Goal: Information Seeking & Learning: Learn about a topic

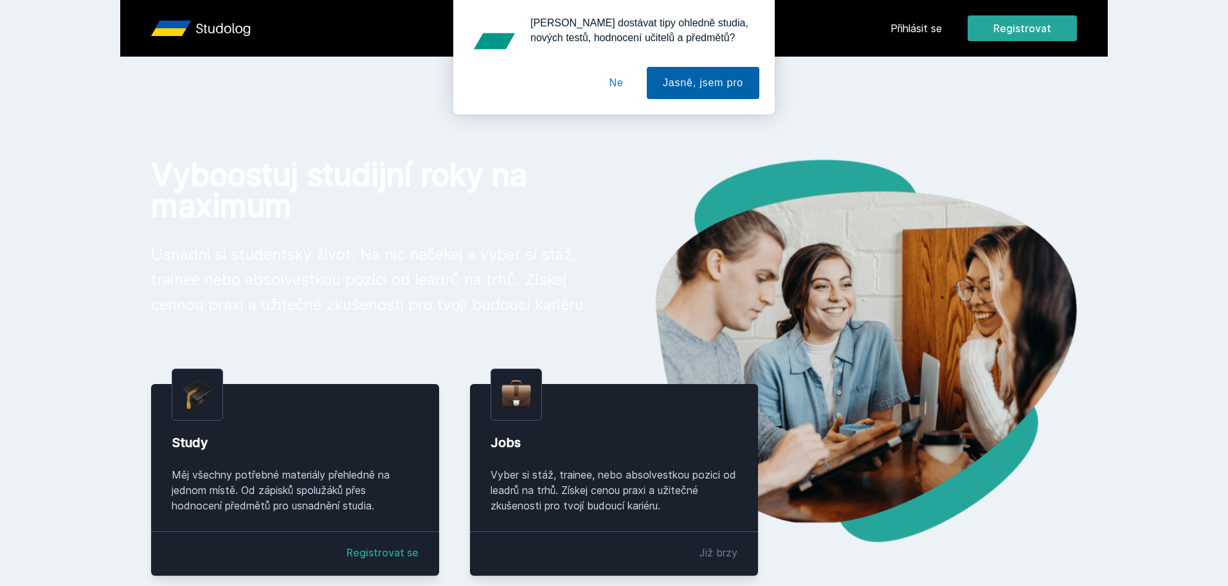
click at [710, 88] on button "Jasně, jsem pro" at bounding box center [703, 83] width 112 height 32
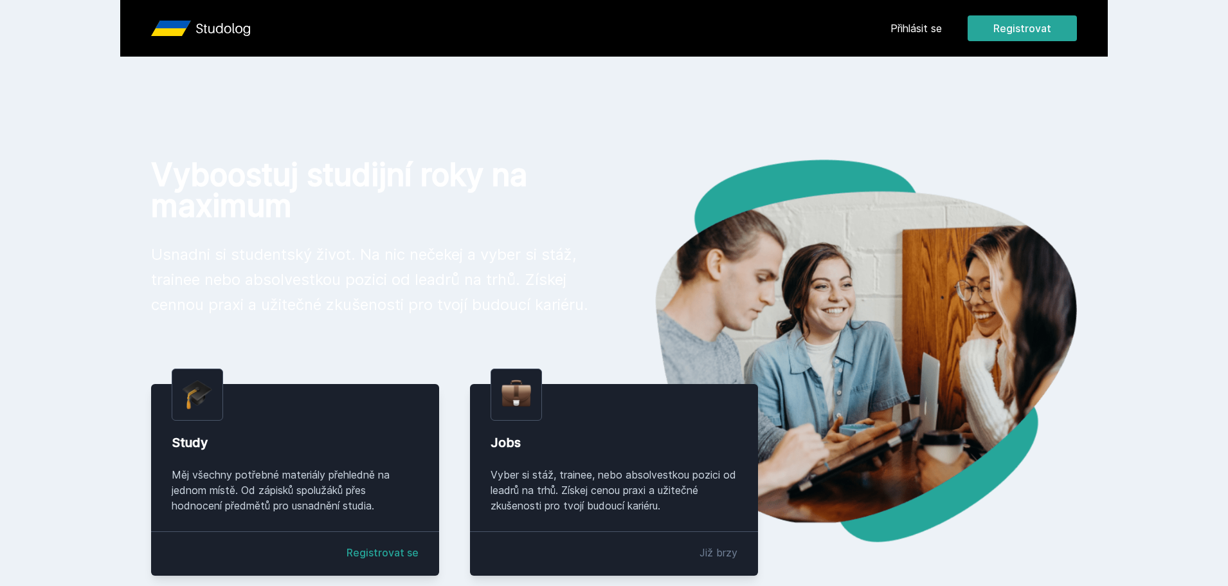
click at [911, 32] on link "Přihlásit se" at bounding box center [915, 28] width 51 height 15
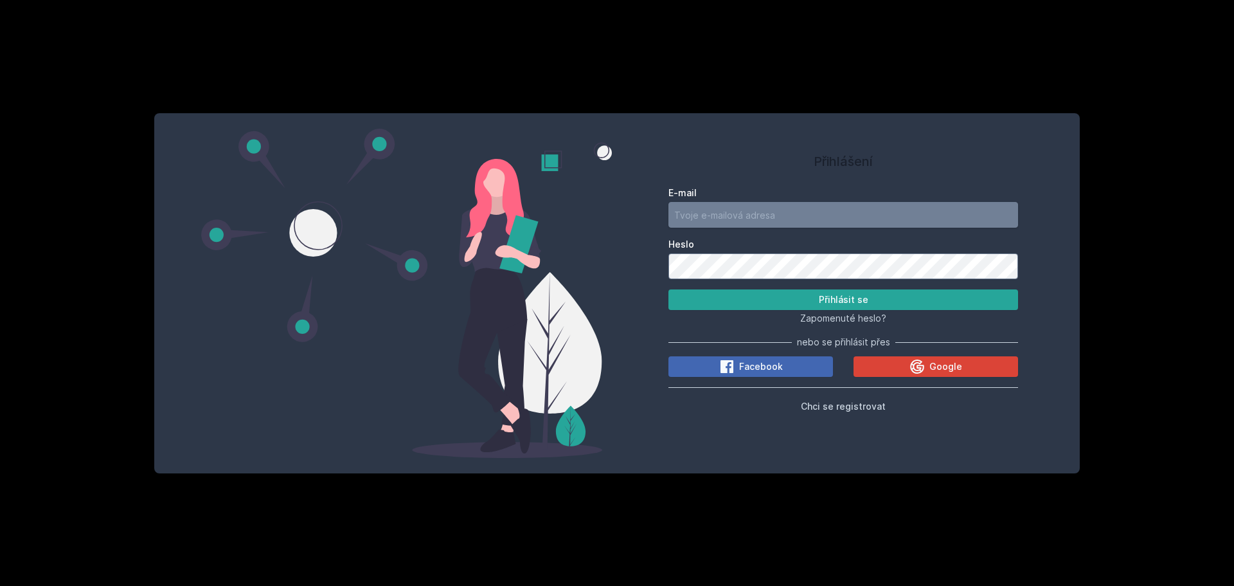
click at [736, 211] on input "E-mail" at bounding box center [843, 215] width 350 height 26
type input "[EMAIL_ADDRESS][DOMAIN_NAME]"
click at [809, 298] on button "Přihlásit se" at bounding box center [843, 299] width 350 height 21
click at [668, 289] on button "Přihlásit se" at bounding box center [843, 299] width 350 height 21
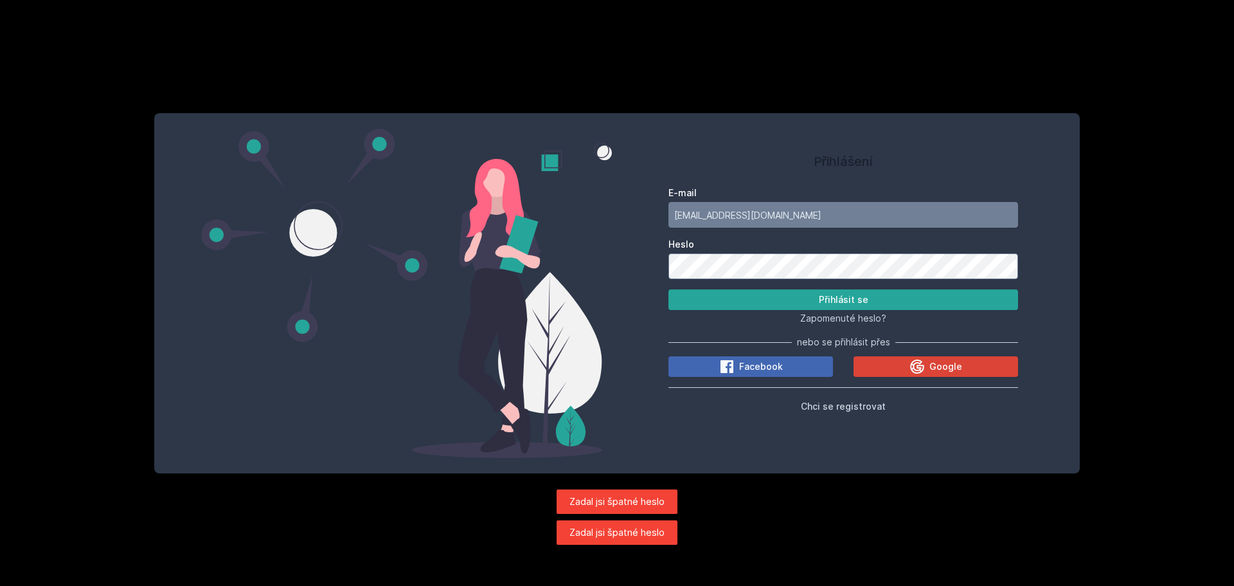
drag, startPoint x: 764, startPoint y: 283, endPoint x: 668, endPoint y: 264, distance: 97.7
click at [634, 275] on div "Přihlášení E-mail [EMAIL_ADDRESS][DOMAIN_NAME] Heslo Přihlásit se Zapomenuté he…" at bounding box center [843, 293] width 453 height 329
click at [604, 272] on div "Přihlášení E-mail [EMAIL_ADDRESS][DOMAIN_NAME] Heslo Přihlásit se Zapomenuté he…" at bounding box center [617, 293] width 926 height 360
click at [668, 289] on button "Přihlásit se" at bounding box center [843, 299] width 350 height 21
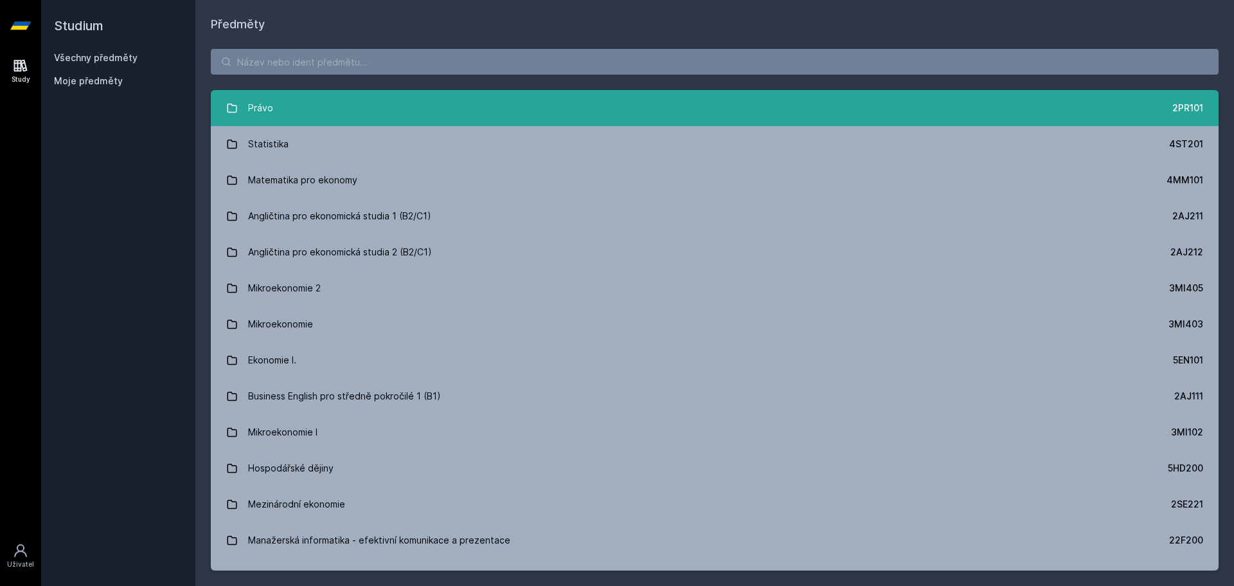
click at [503, 111] on link "Právo 2PR101" at bounding box center [715, 108] width 1008 height 36
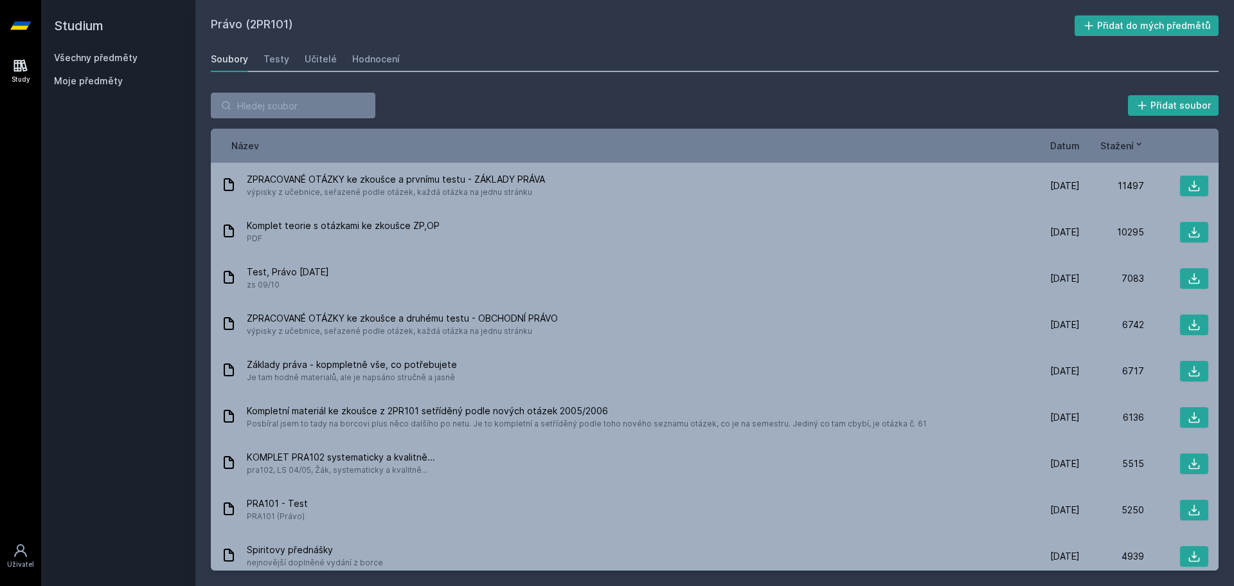
click at [16, 24] on icon at bounding box center [20, 26] width 21 height 8
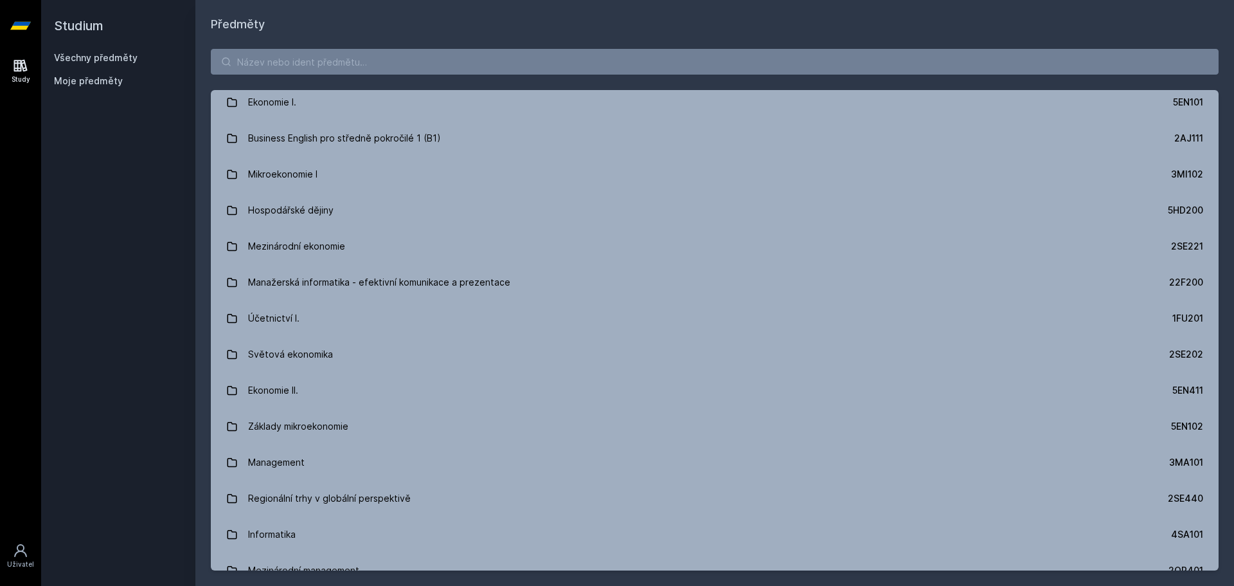
scroll to position [321, 0]
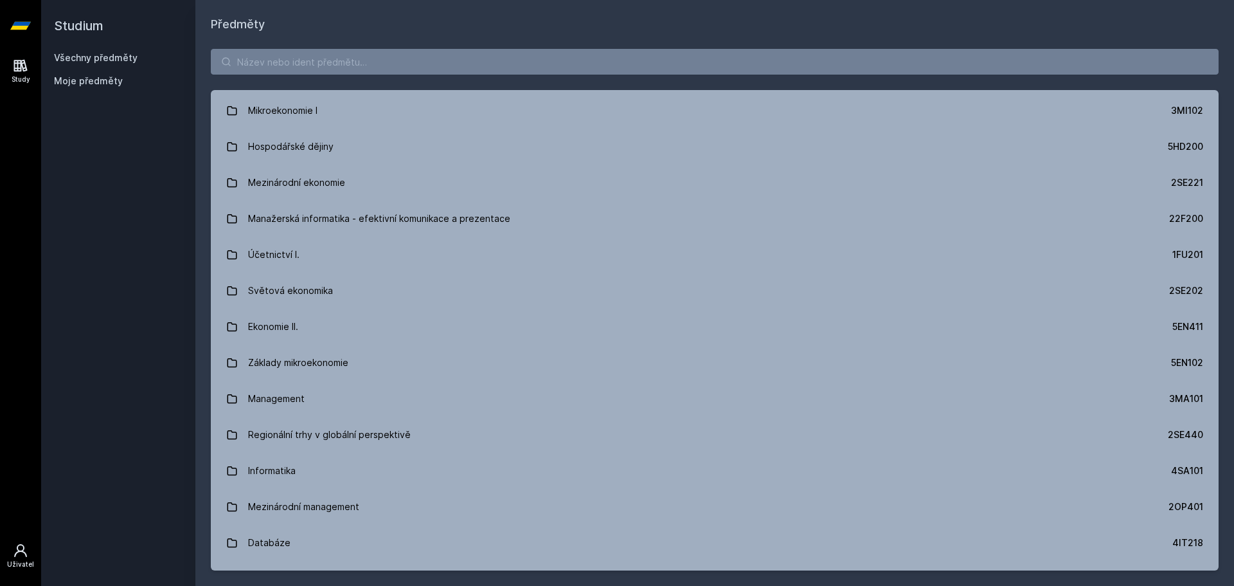
click at [21, 553] on icon at bounding box center [20, 549] width 15 height 15
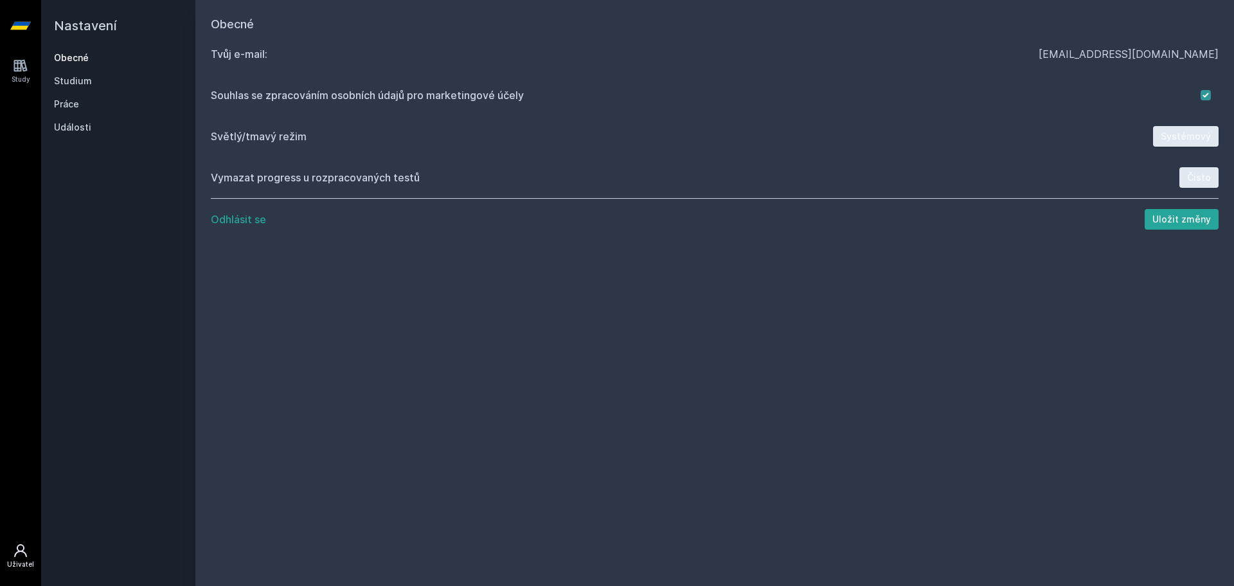
click at [1172, 138] on button "Systémový" at bounding box center [1186, 136] width 66 height 21
click at [10, 22] on link at bounding box center [20, 25] width 41 height 51
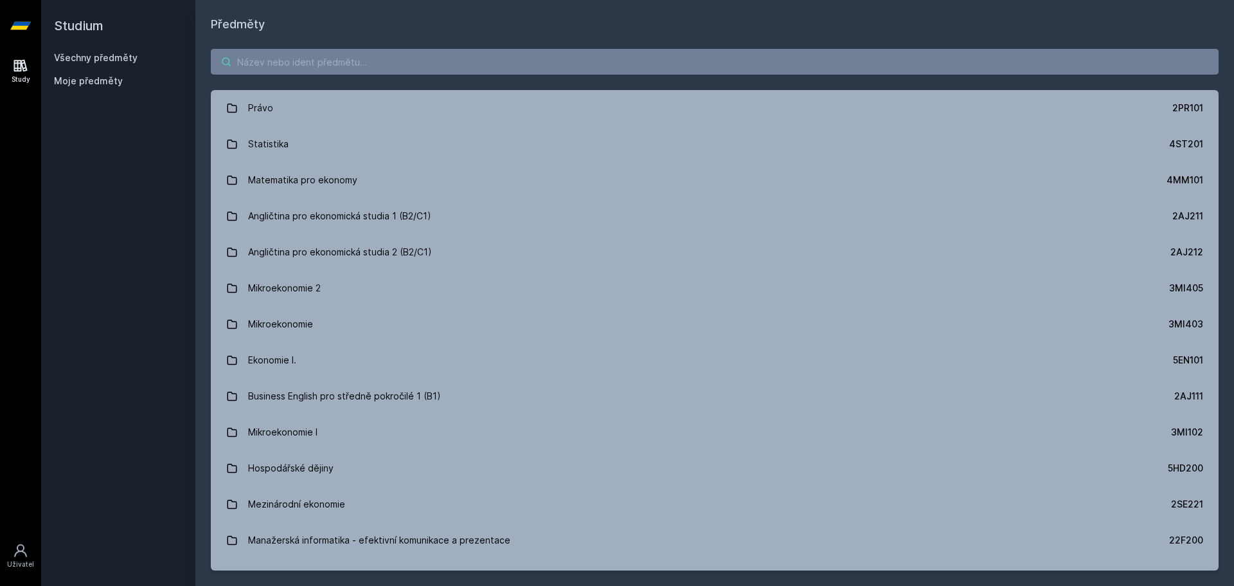
click at [278, 57] on input "search" at bounding box center [715, 62] width 1008 height 26
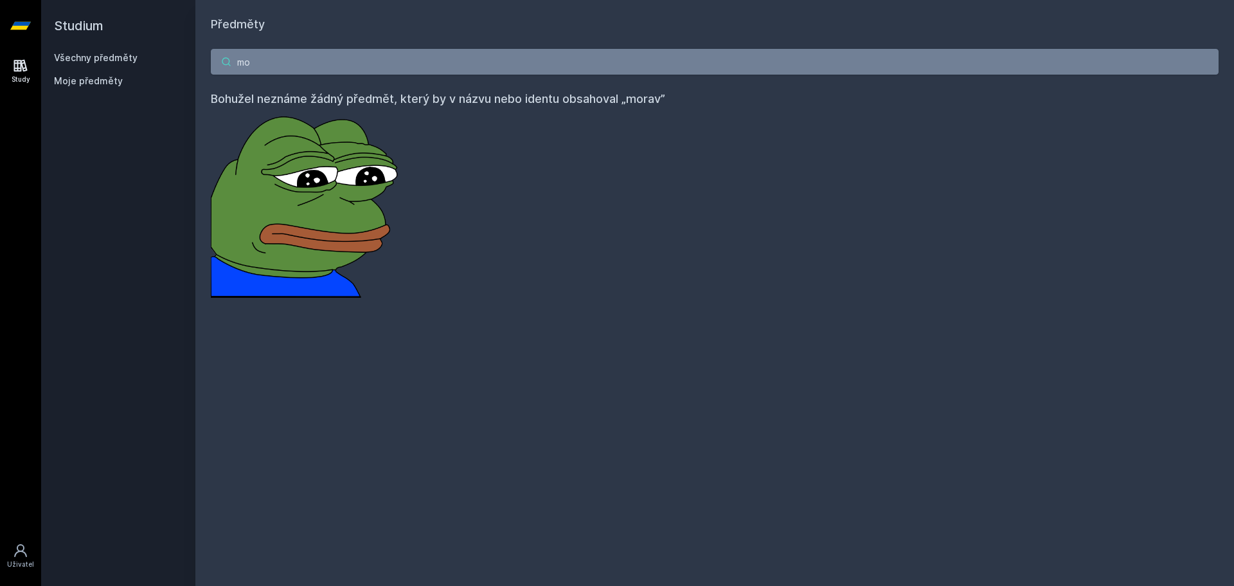
type input "m"
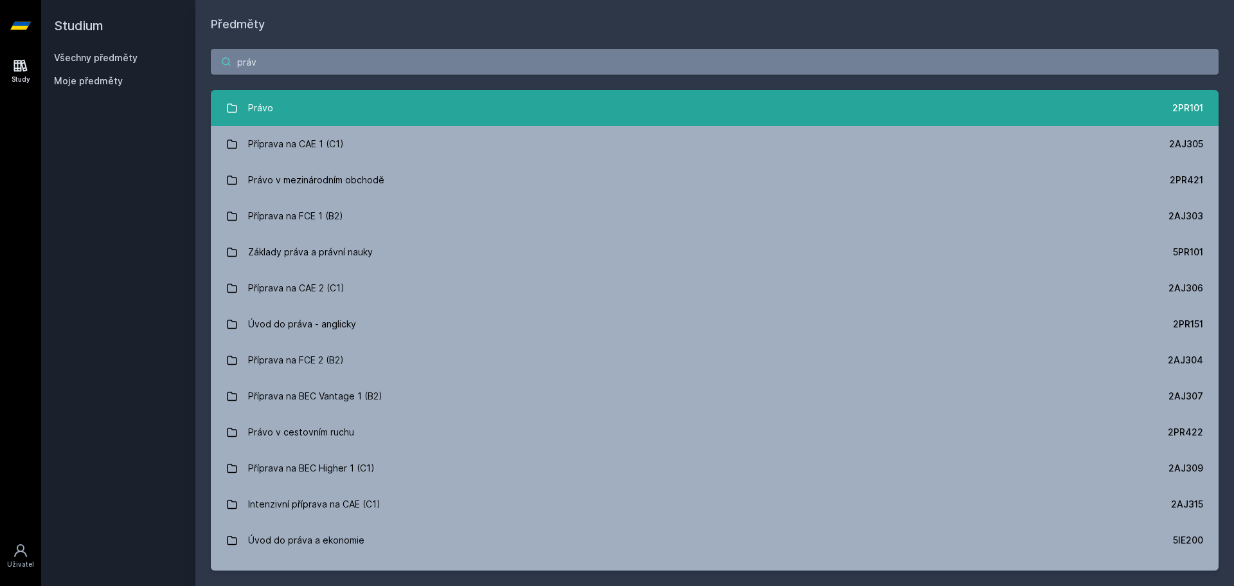
type input "práv"
click at [314, 120] on link "Právo 2PR101" at bounding box center [715, 108] width 1008 height 36
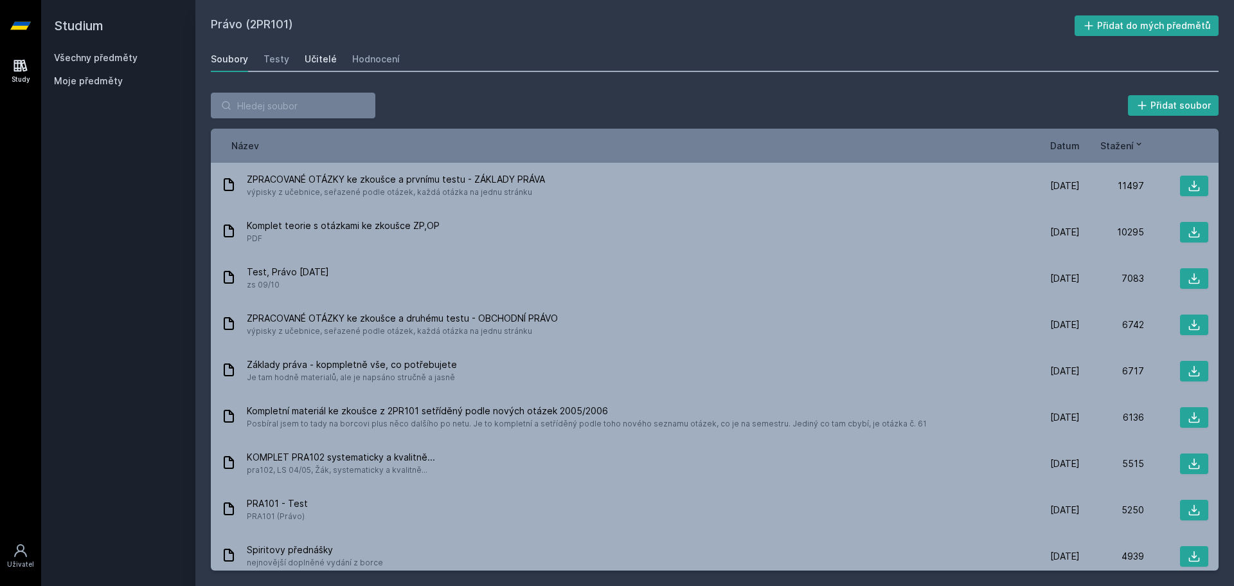
click at [309, 58] on div "Učitelé" at bounding box center [321, 59] width 32 height 13
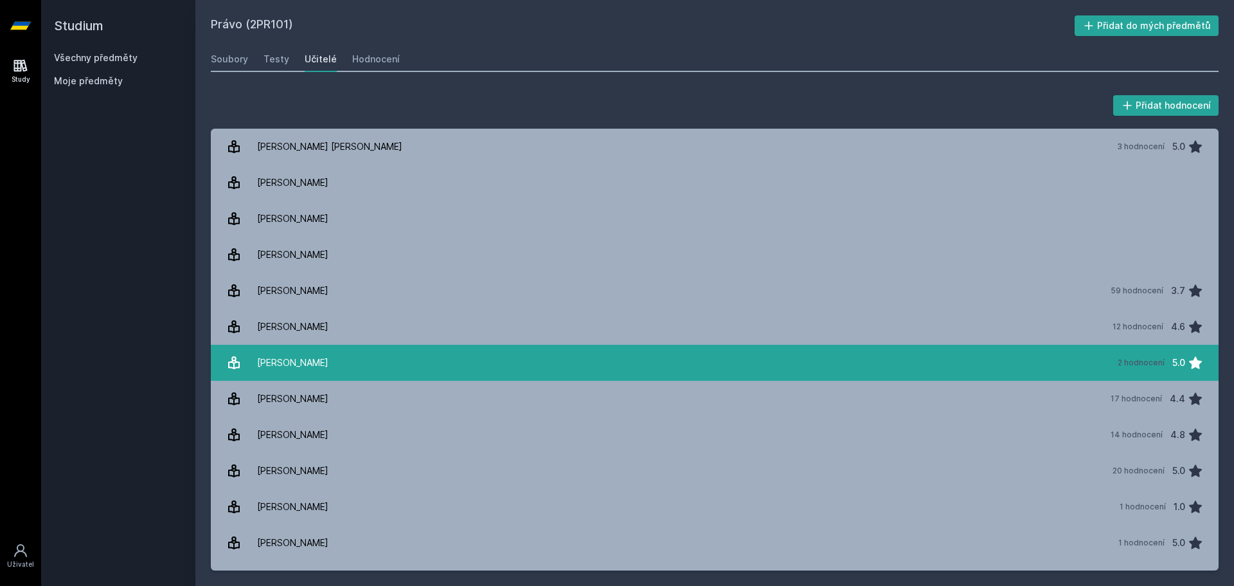
scroll to position [517, 0]
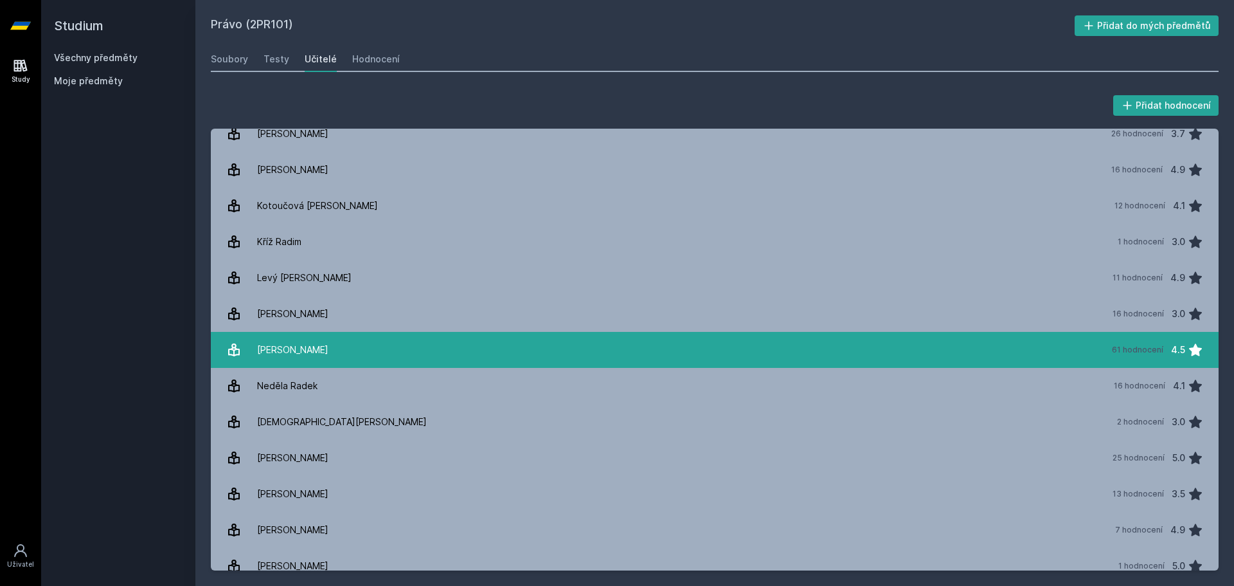
click at [378, 347] on link "[PERSON_NAME] 61 hodnocení 4.5" at bounding box center [715, 350] width 1008 height 36
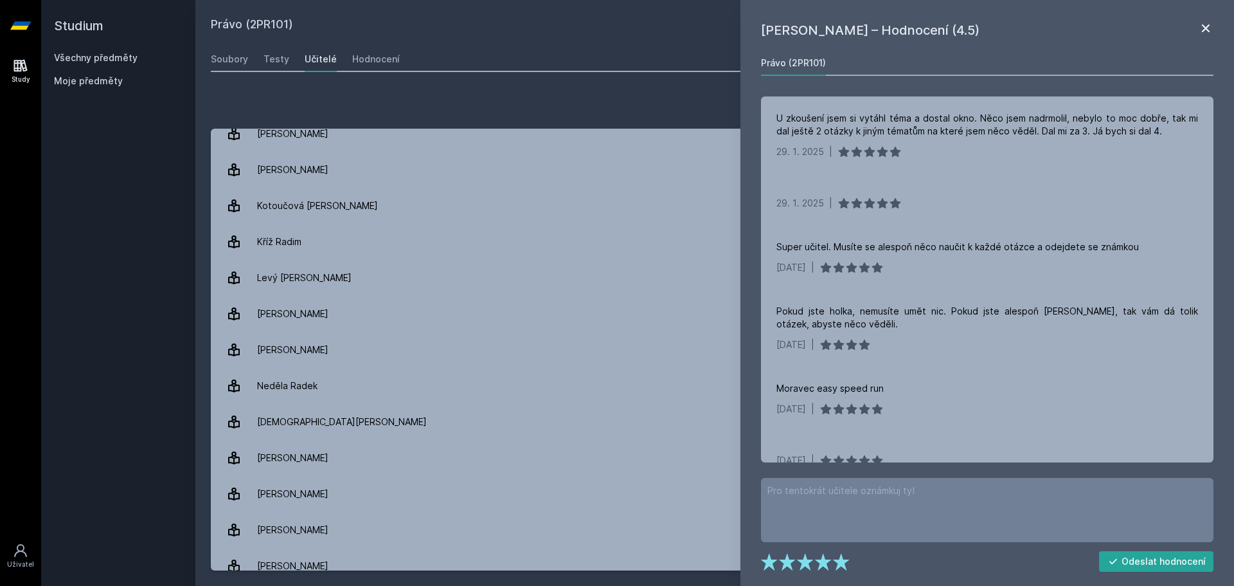
click at [1202, 30] on icon at bounding box center [1205, 28] width 15 height 15
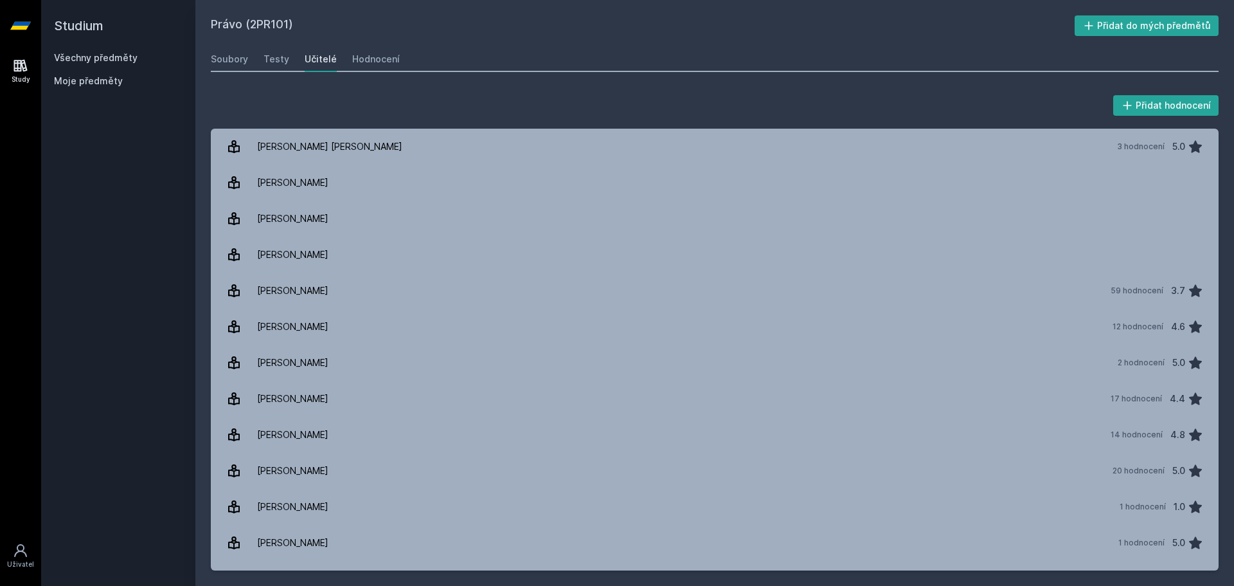
click at [69, 59] on link "Všechny předměty" at bounding box center [96, 57] width 84 height 11
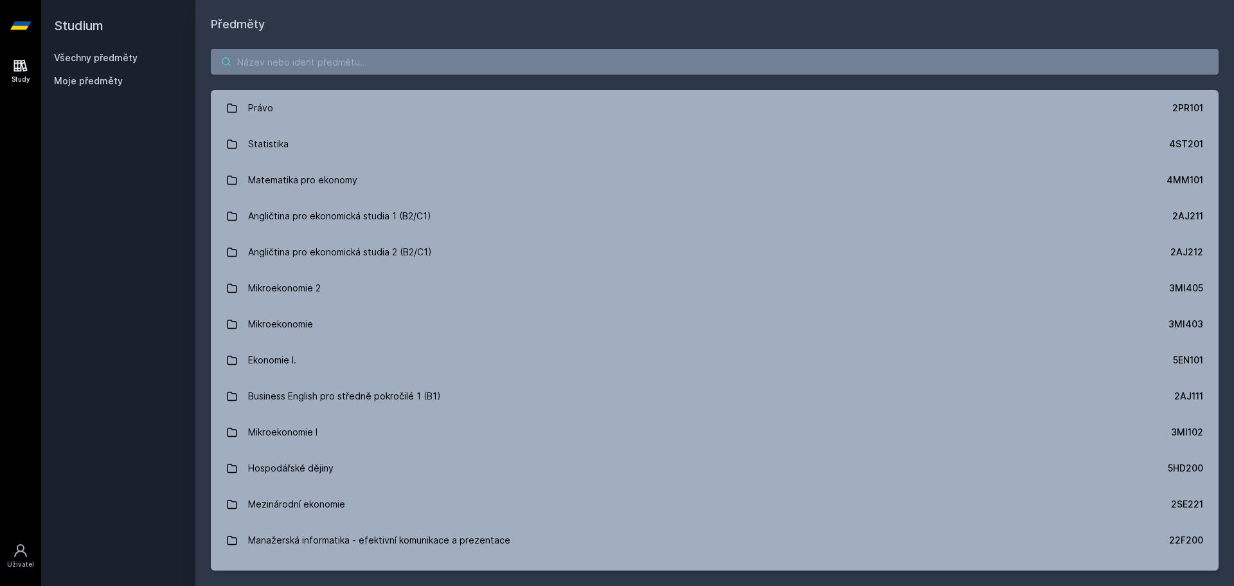
click at [310, 59] on input "search" at bounding box center [715, 62] width 1008 height 26
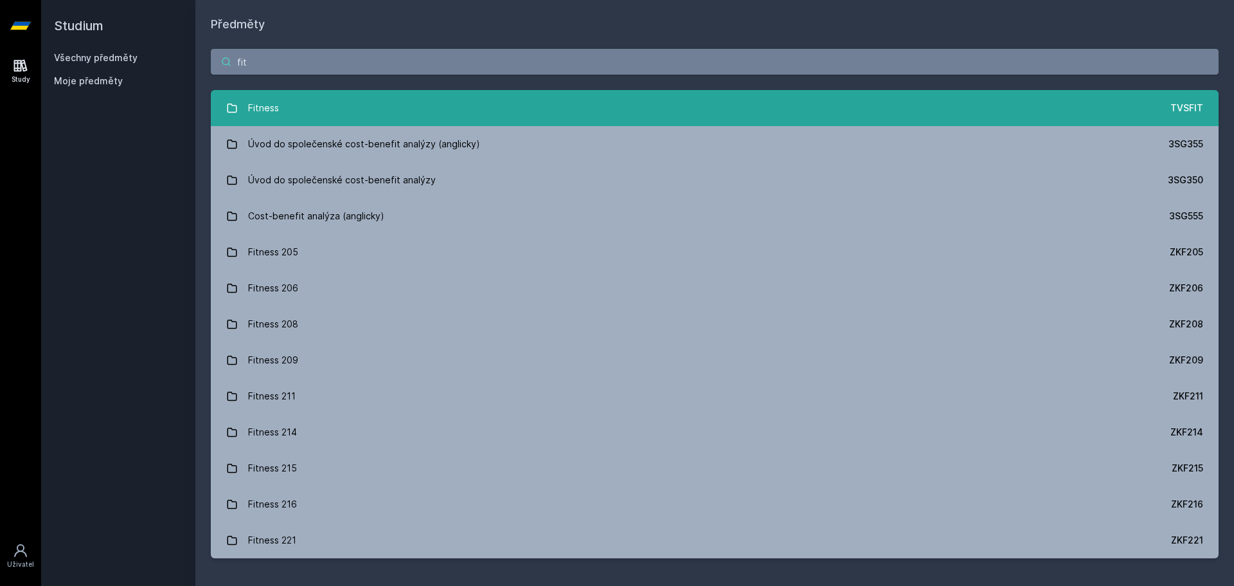
type input "fit"
click at [316, 116] on link "Fitness TVSFIT" at bounding box center [715, 108] width 1008 height 36
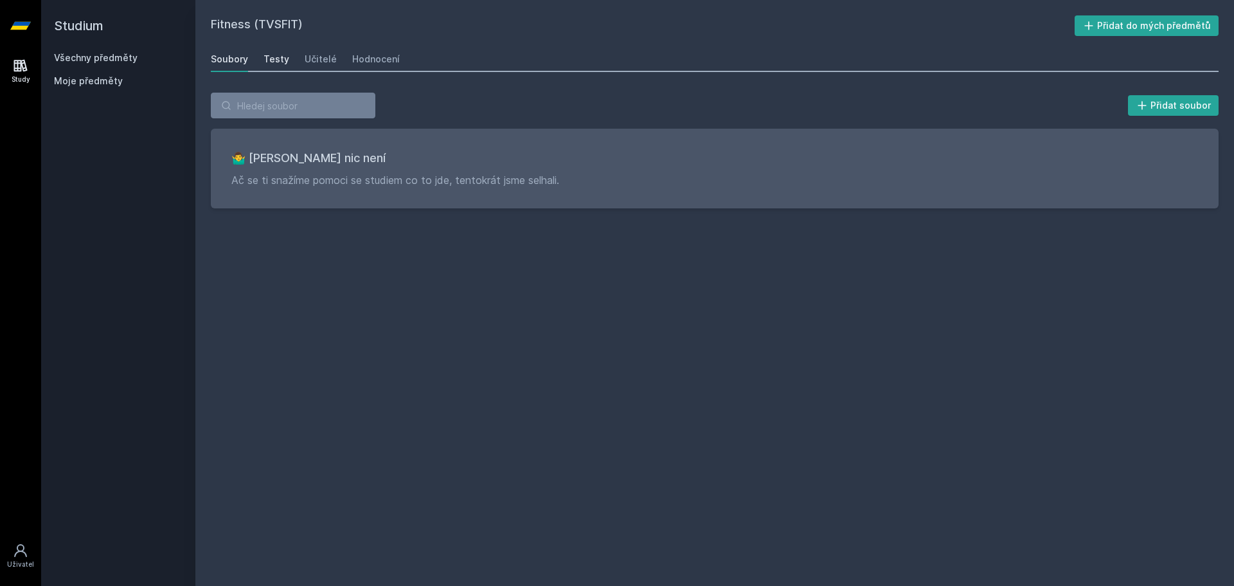
click at [276, 52] on link "Testy" at bounding box center [277, 59] width 26 height 26
click at [317, 60] on div "Učitelé" at bounding box center [321, 59] width 32 height 13
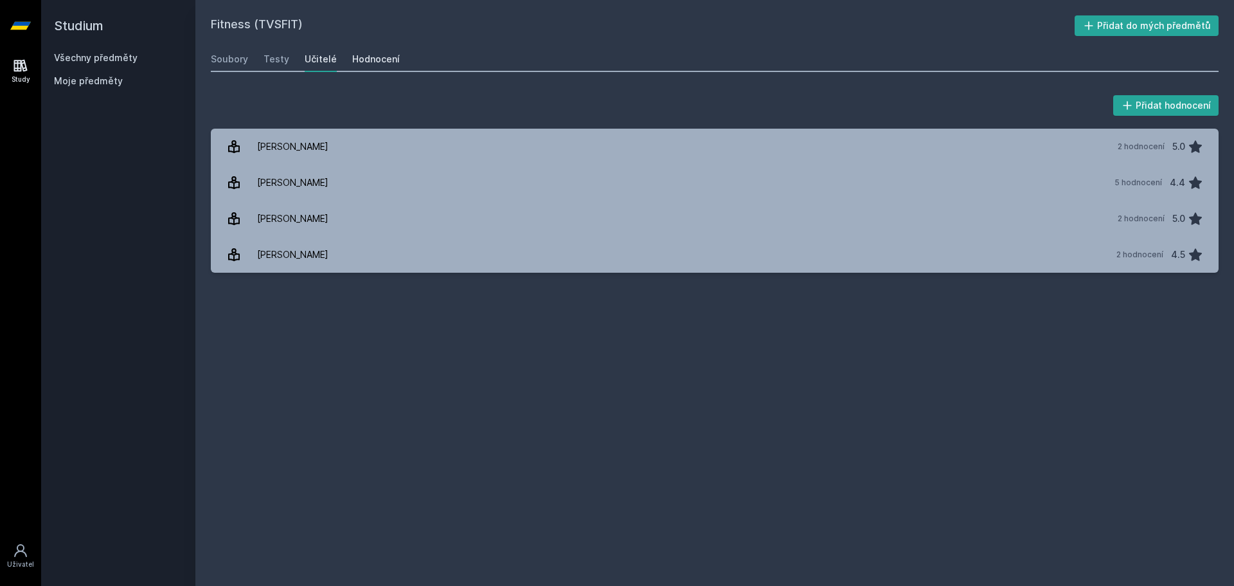
click at [362, 60] on div "Hodnocení" at bounding box center [376, 59] width 48 height 13
